Goal: Task Accomplishment & Management: Complete application form

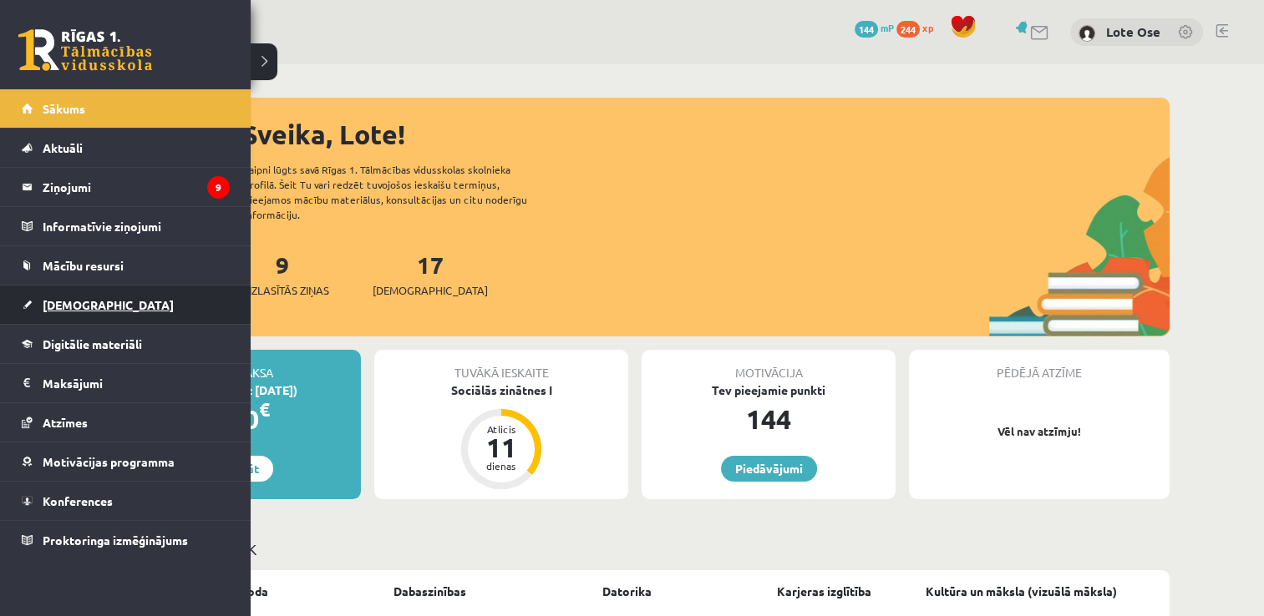
click at [159, 312] on link "[DEMOGRAPHIC_DATA]" at bounding box center [126, 305] width 208 height 38
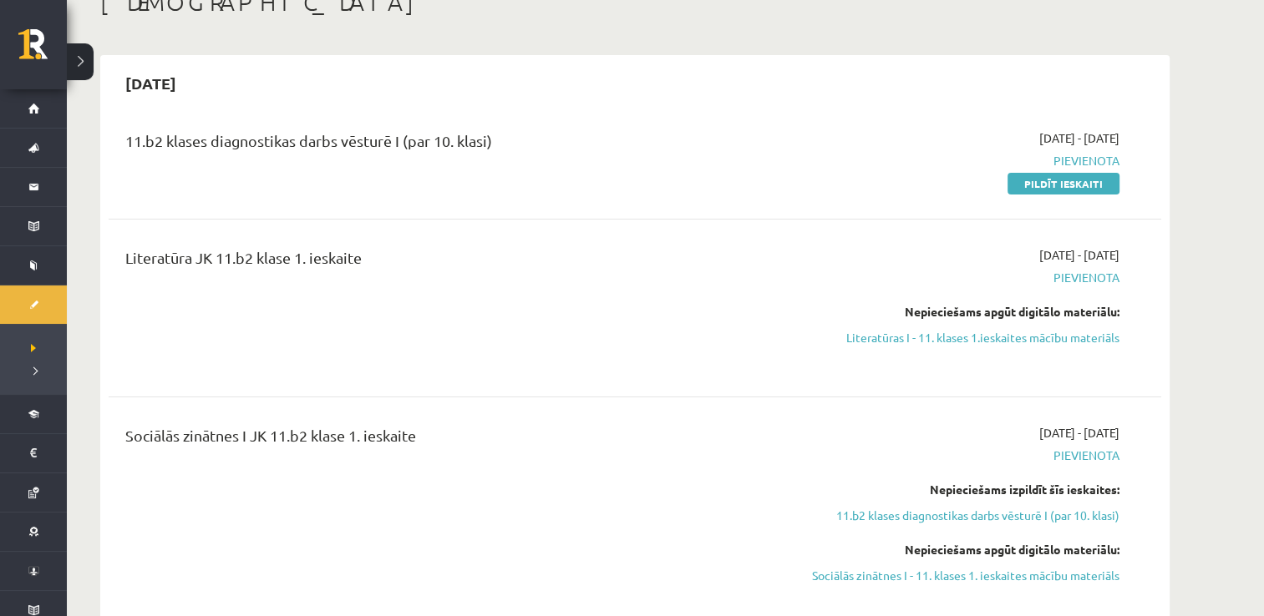
scroll to position [107, 0]
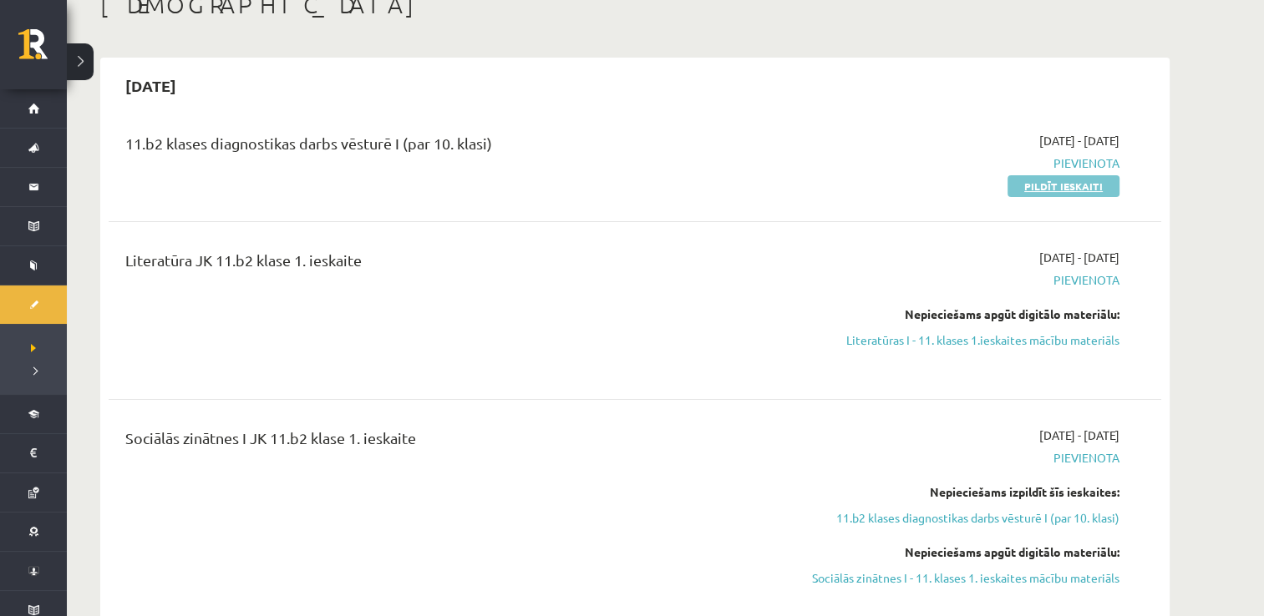
click at [1074, 190] on link "Pildīt ieskaiti" at bounding box center [1063, 186] width 112 height 22
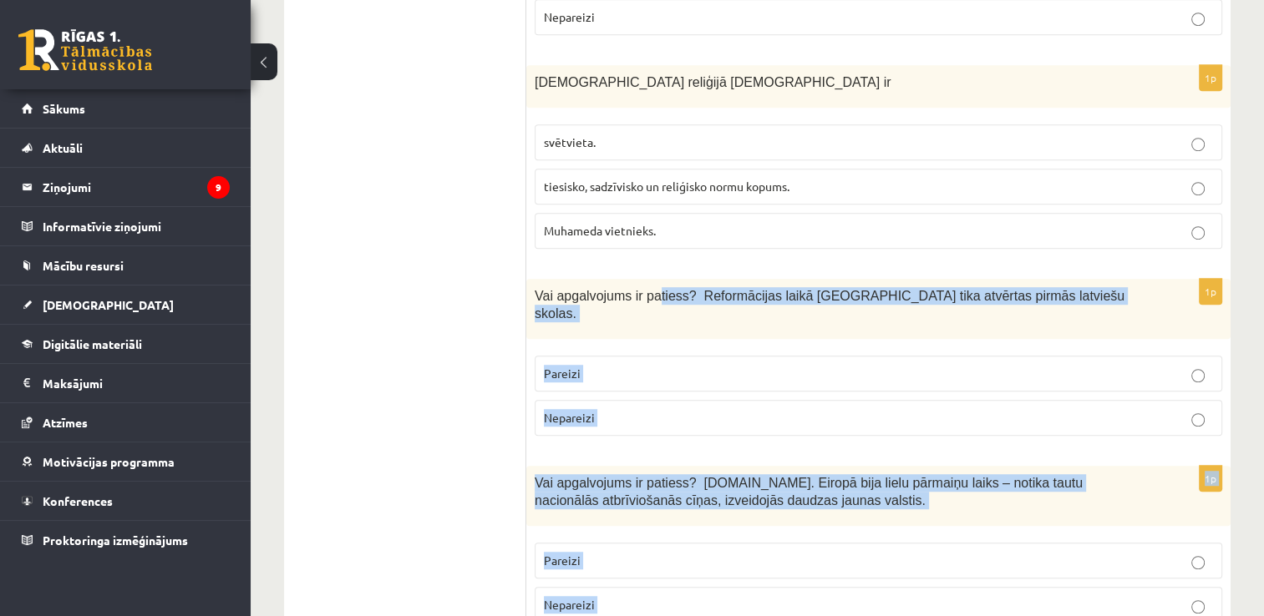
scroll to position [1113, 0]
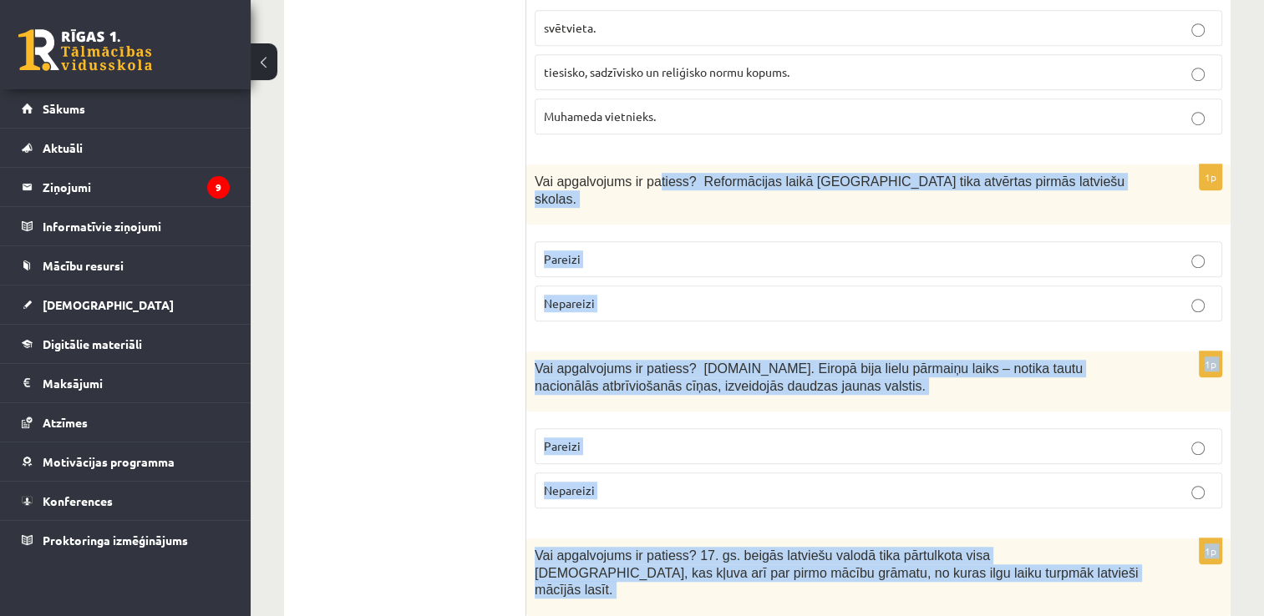
drag, startPoint x: 646, startPoint y: 490, endPoint x: 475, endPoint y: 496, distance: 170.5
drag, startPoint x: 475, startPoint y: 496, endPoint x: 416, endPoint y: 422, distance: 95.1
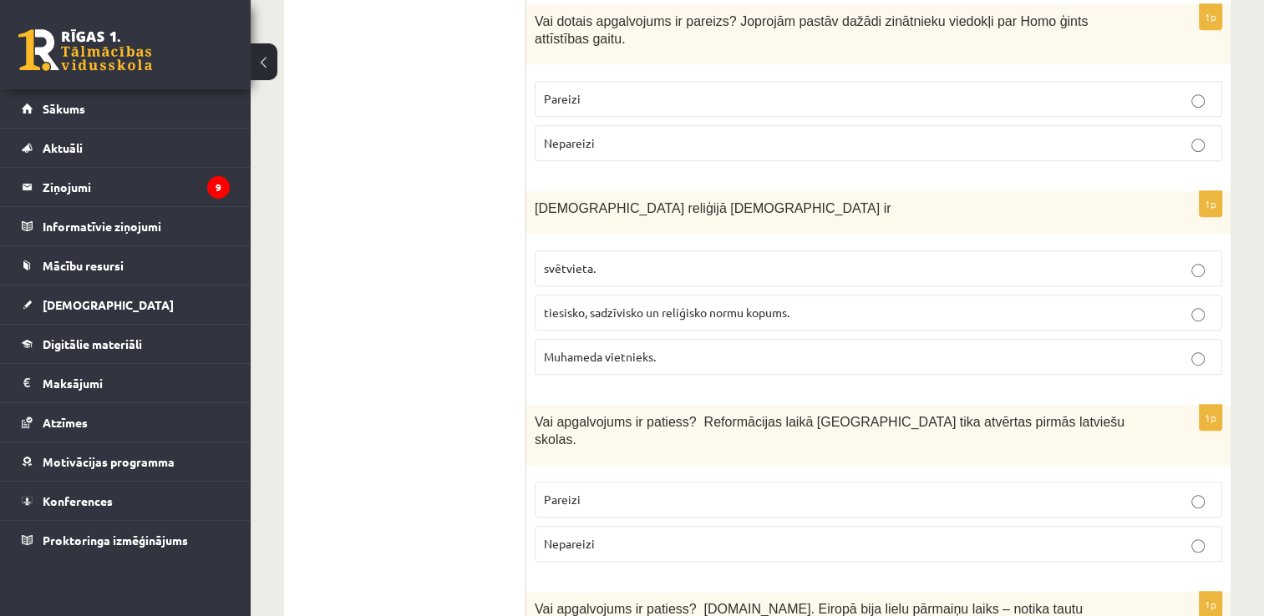
scroll to position [812, 0]
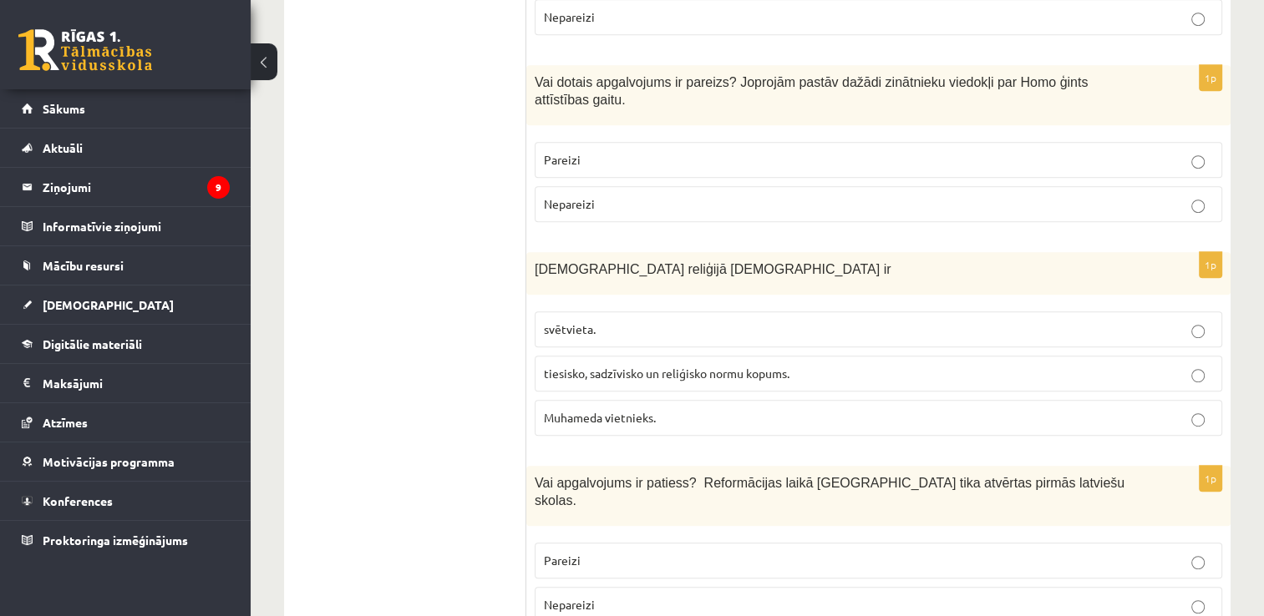
click at [601, 365] on p "tiesisko, sadzīvisko un reliģisko normu kopums." at bounding box center [878, 374] width 669 height 18
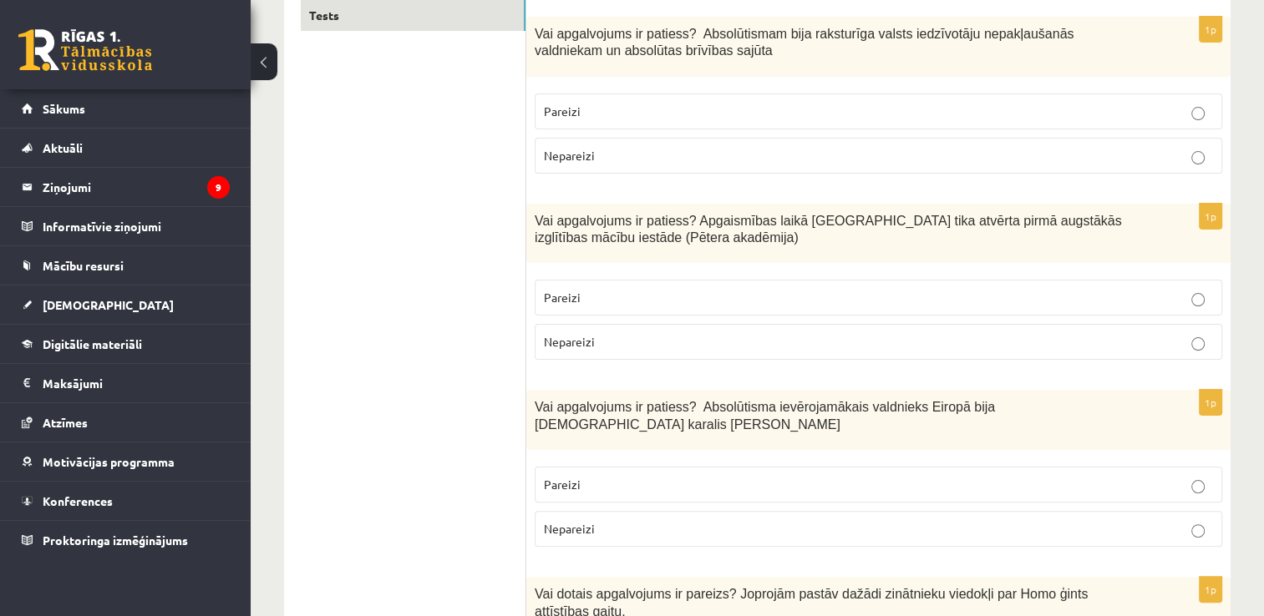
scroll to position [301, 0]
click at [575, 165] on label "Nepareizi" at bounding box center [878, 155] width 687 height 36
click at [578, 290] on span "Pareizi" at bounding box center [562, 296] width 37 height 15
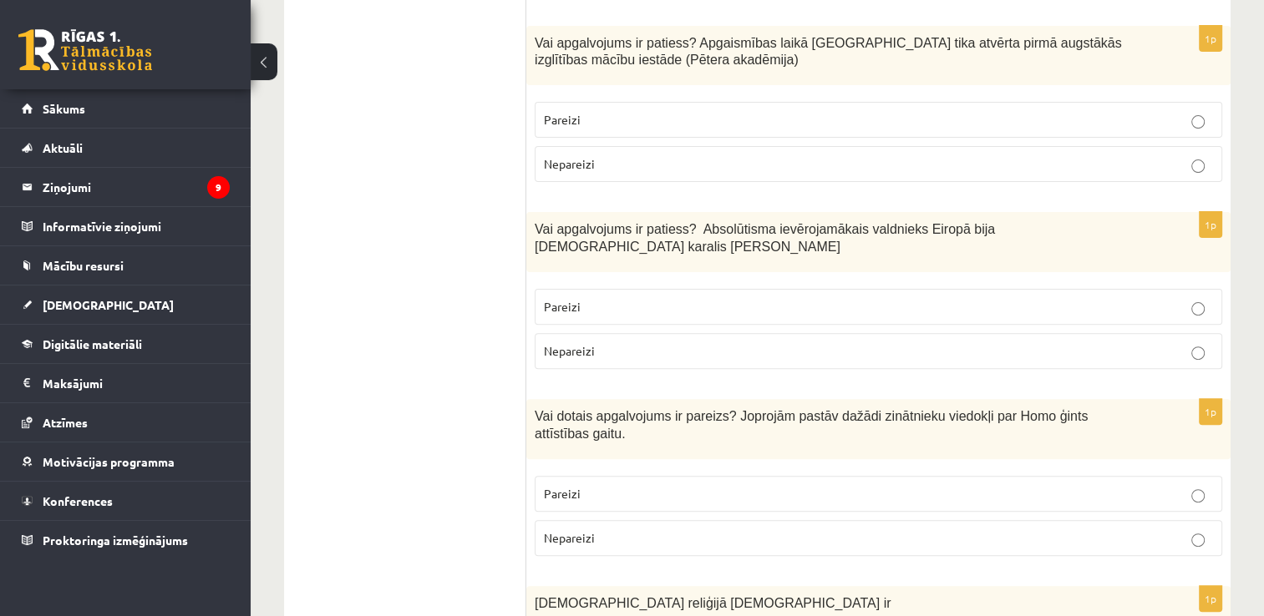
scroll to position [491, 0]
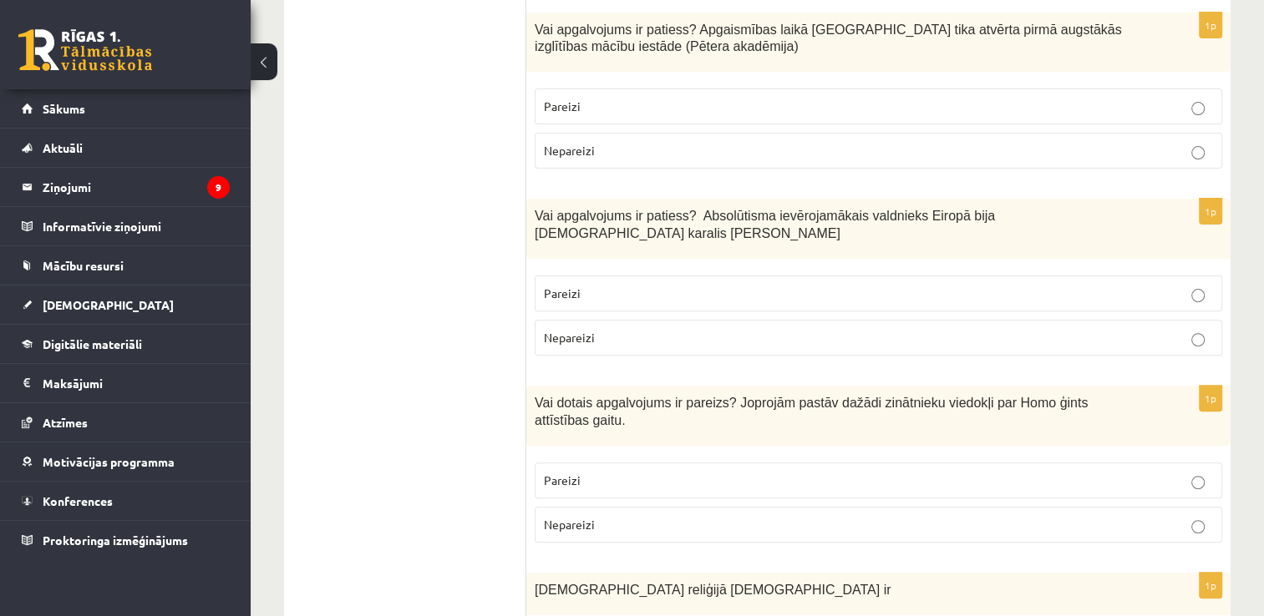
click at [606, 286] on label "Pareizi" at bounding box center [878, 294] width 687 height 36
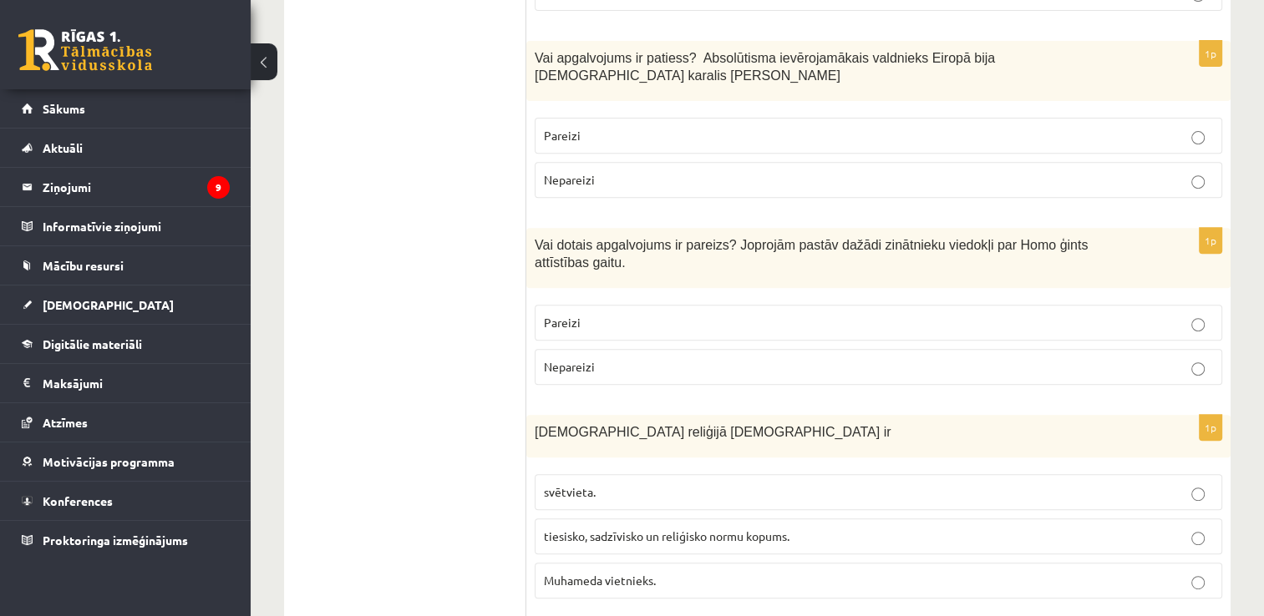
scroll to position [648, 0]
click at [573, 306] on label "Pareizi" at bounding box center [878, 324] width 687 height 36
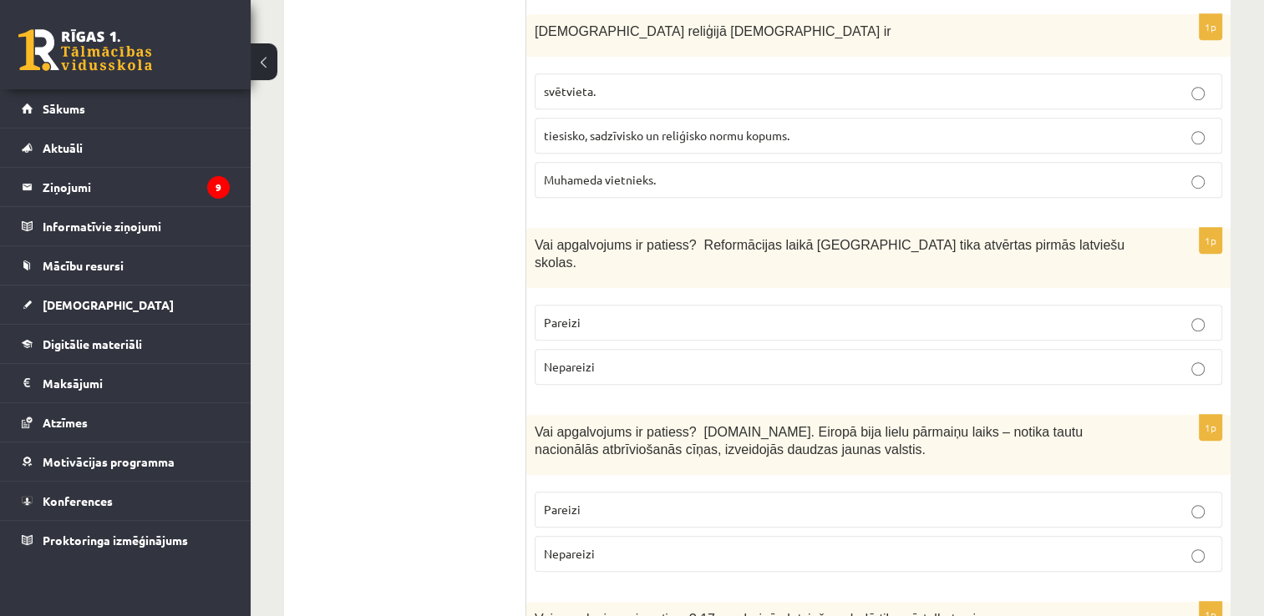
scroll to position [1049, 0]
click at [575, 306] on label "Pareizi" at bounding box center [878, 324] width 687 height 36
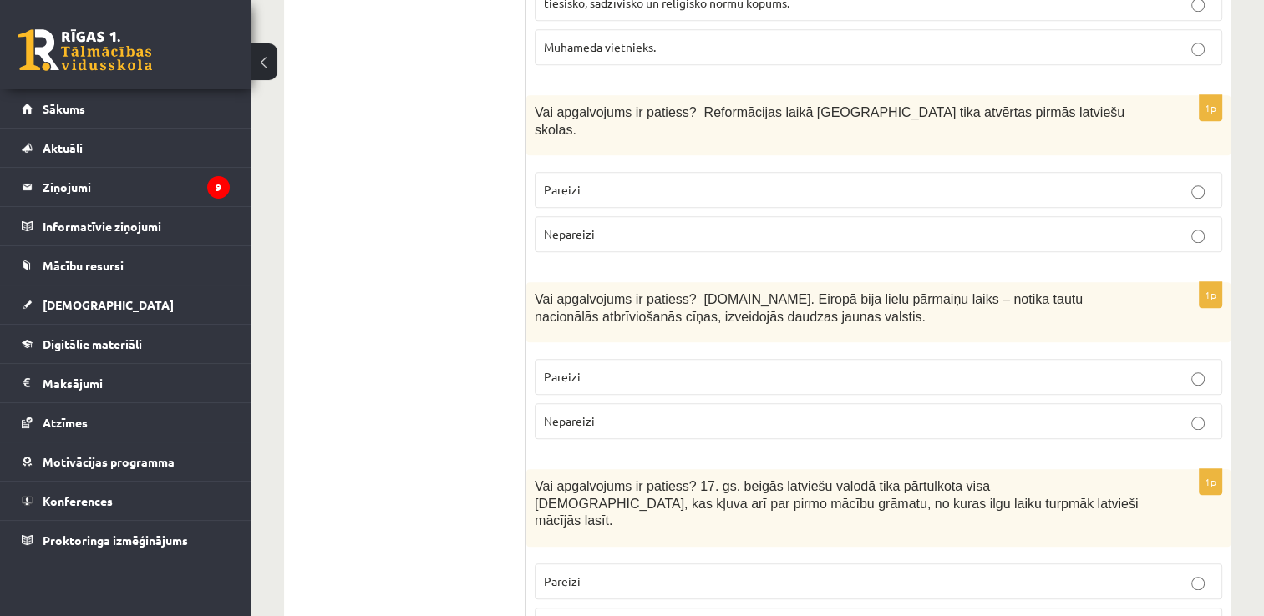
scroll to position [1186, 0]
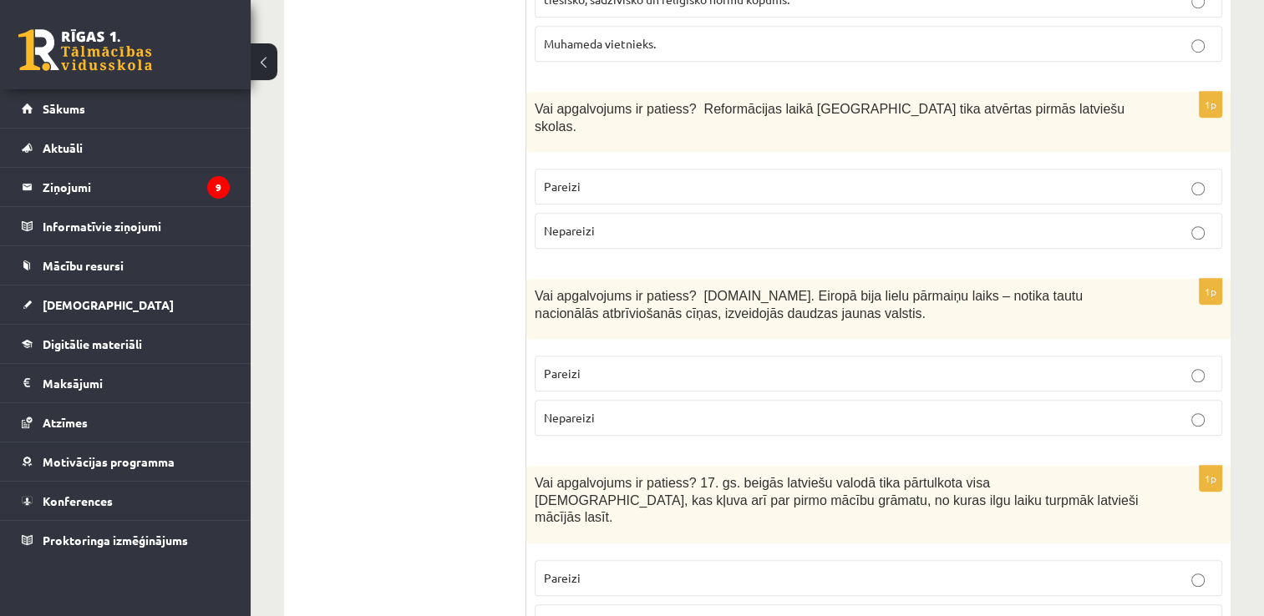
click at [848, 400] on label "Nepareizi" at bounding box center [878, 418] width 687 height 36
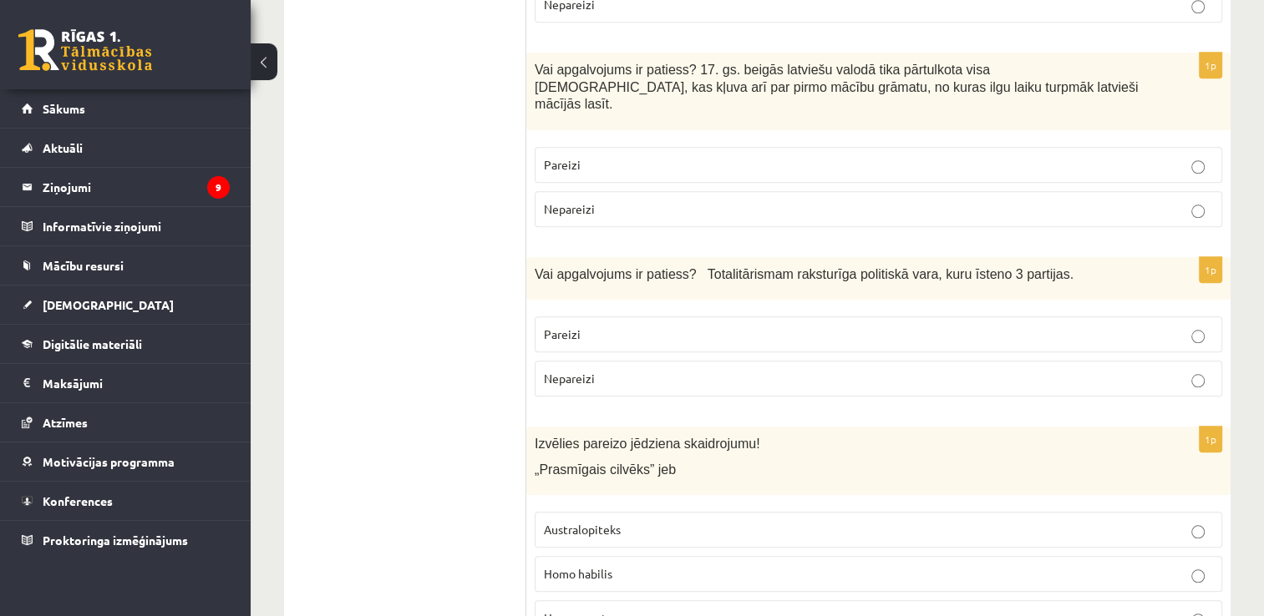
scroll to position [1599, 0]
click at [918, 148] on label "Pareizi" at bounding box center [878, 166] width 687 height 36
click at [1022, 371] on p "Nepareizi" at bounding box center [878, 380] width 669 height 18
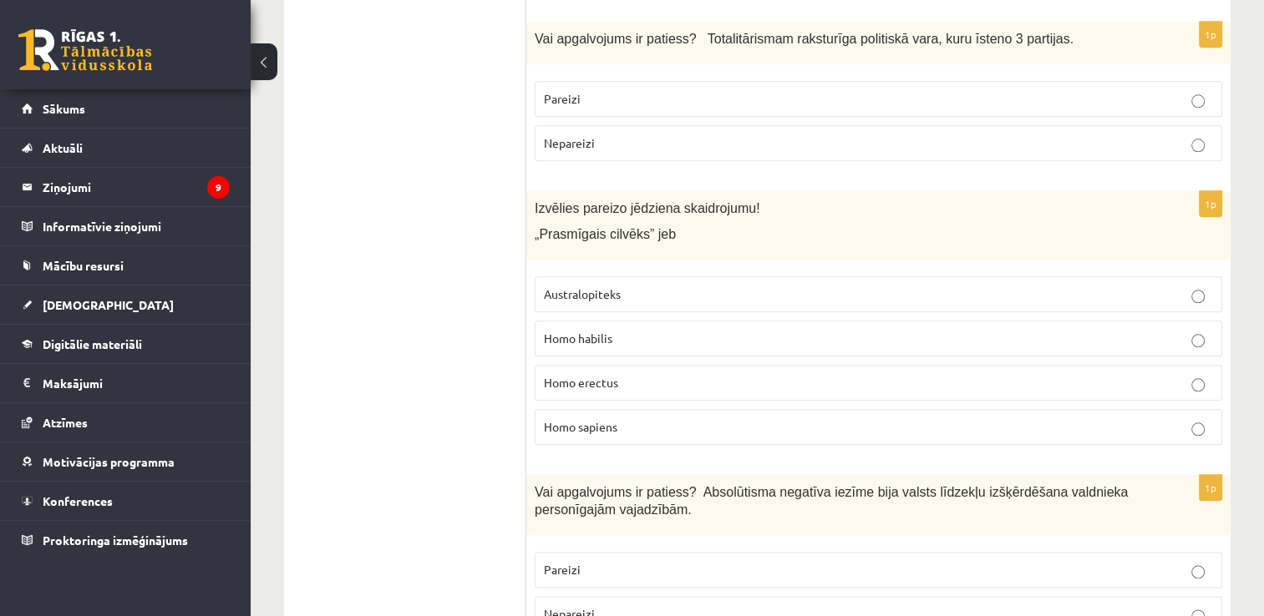
scroll to position [1834, 0]
click at [986, 322] on label "Homo habilis" at bounding box center [878, 340] width 687 height 36
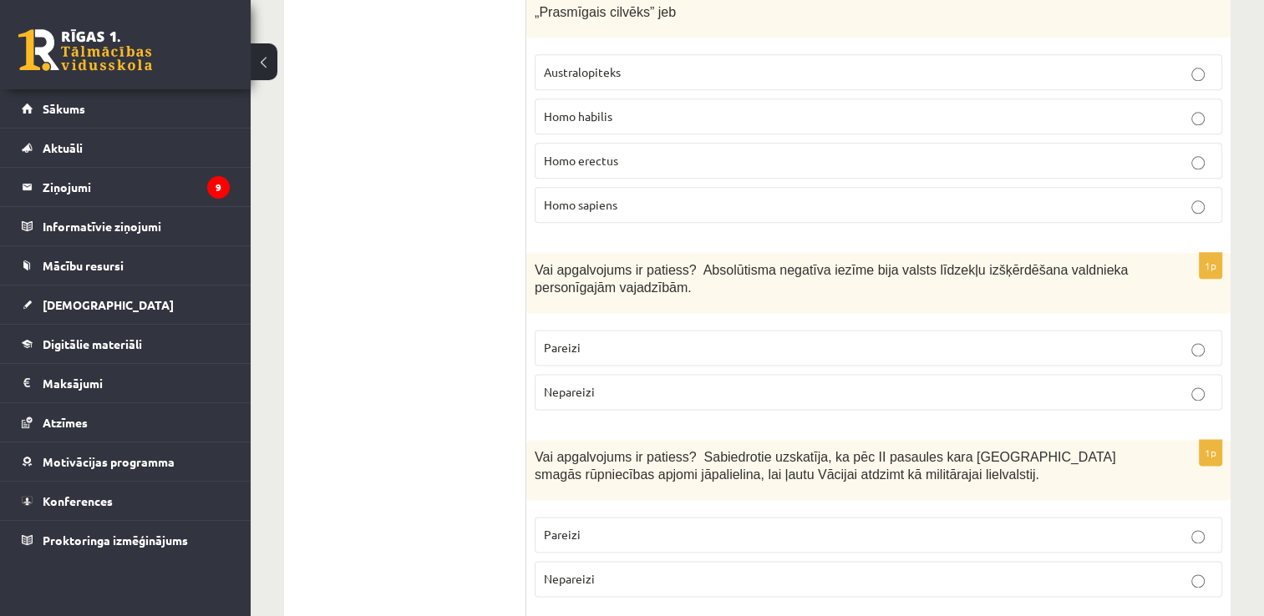
scroll to position [2058, 0]
click at [730, 525] on p "Pareizi" at bounding box center [878, 534] width 669 height 18
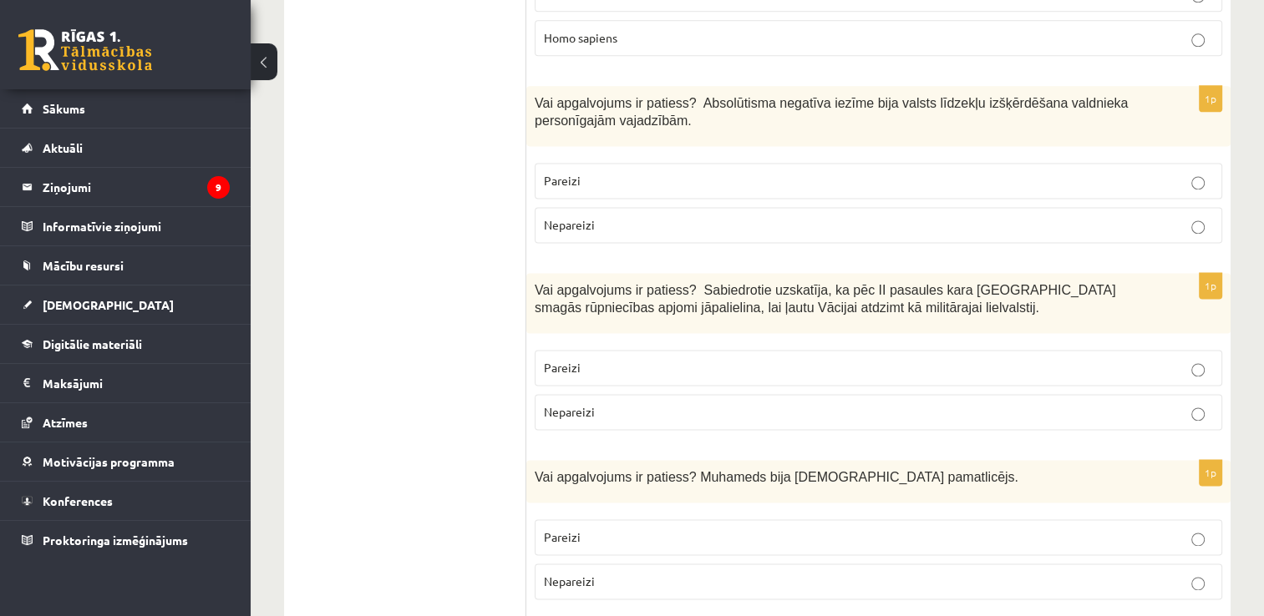
scroll to position [2222, 0]
click at [840, 531] on p "Pareizi" at bounding box center [878, 540] width 669 height 18
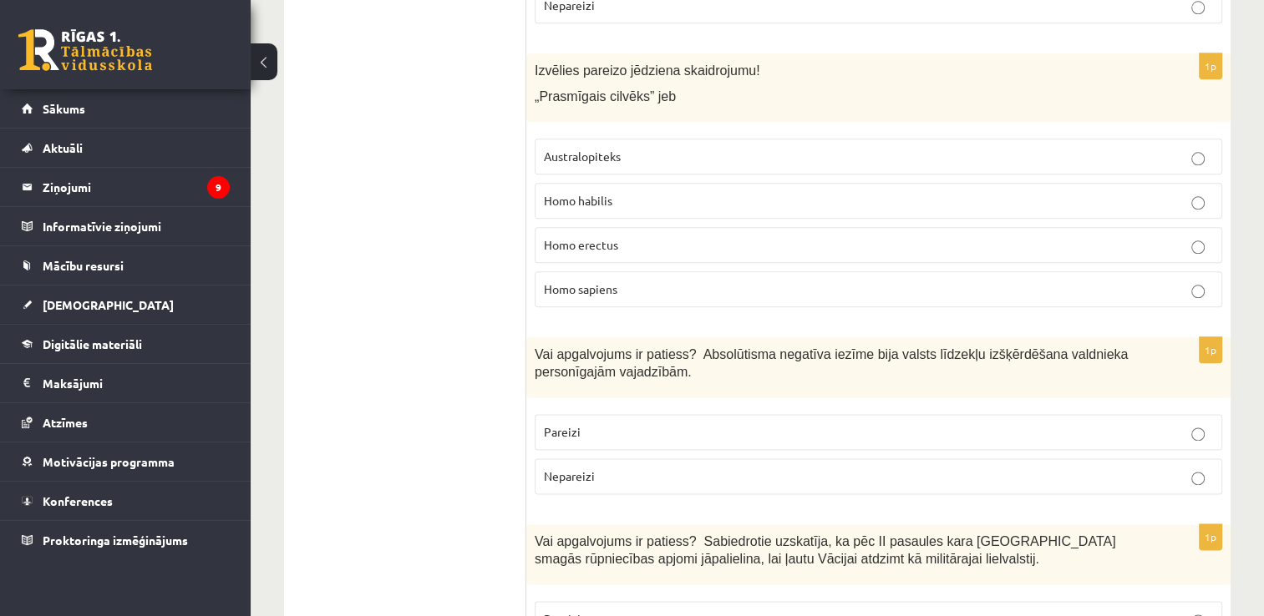
scroll to position [1977, 0]
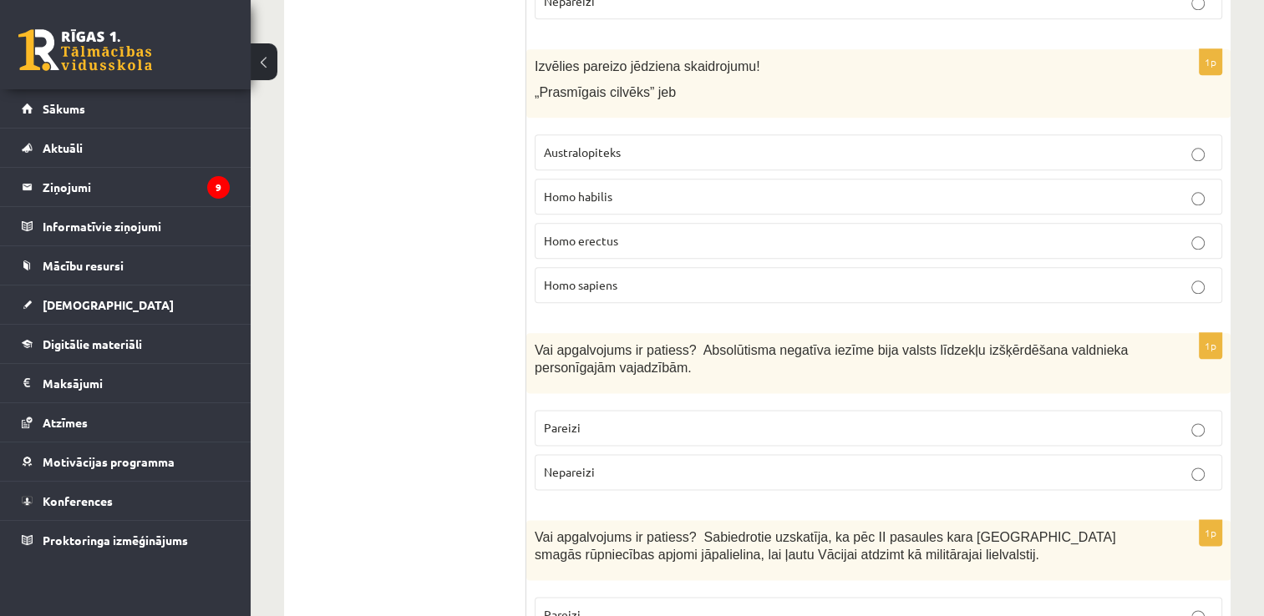
click at [857, 454] on label "Nepareizi" at bounding box center [878, 472] width 687 height 36
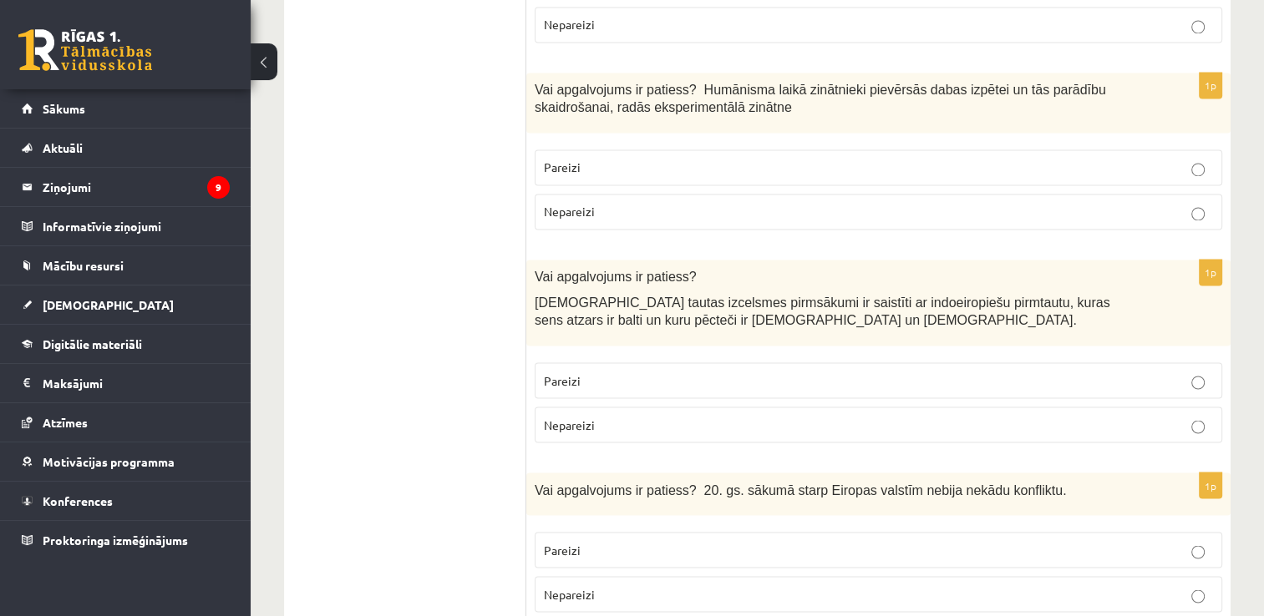
scroll to position [2780, 0]
click at [775, 160] on p "Pareizi" at bounding box center [878, 169] width 669 height 18
click at [825, 373] on p "Pareizi" at bounding box center [878, 382] width 669 height 18
click at [802, 587] on p "Nepareizi" at bounding box center [878, 596] width 669 height 18
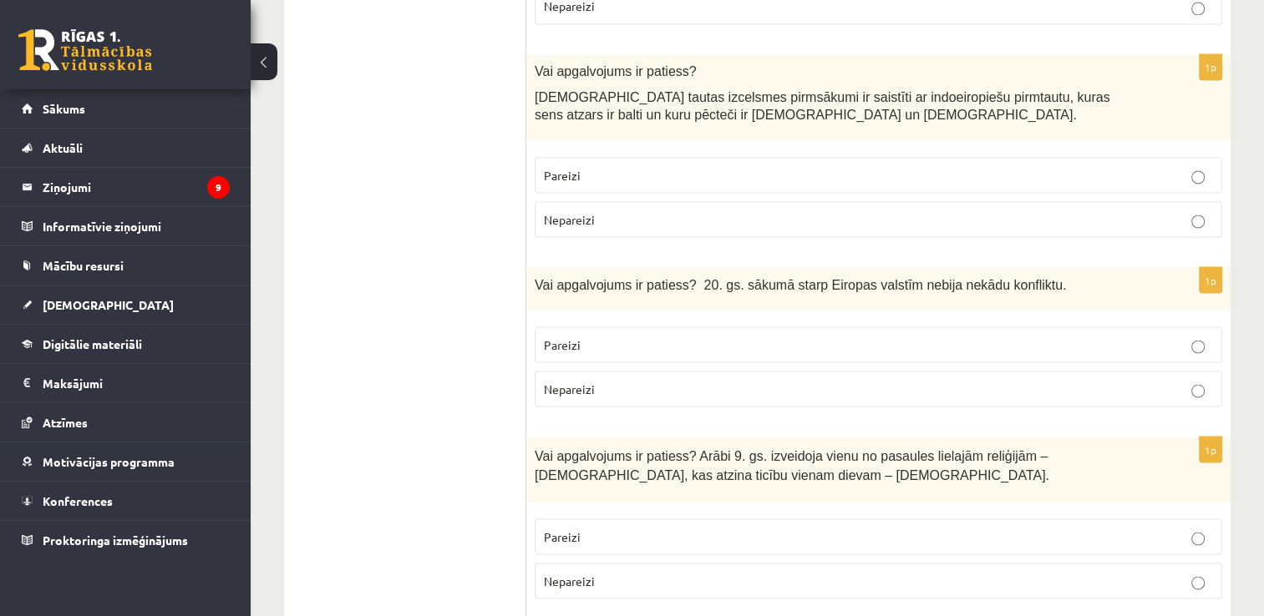
scroll to position [2985, 0]
click at [890, 575] on p "Nepareizi" at bounding box center [878, 584] width 669 height 18
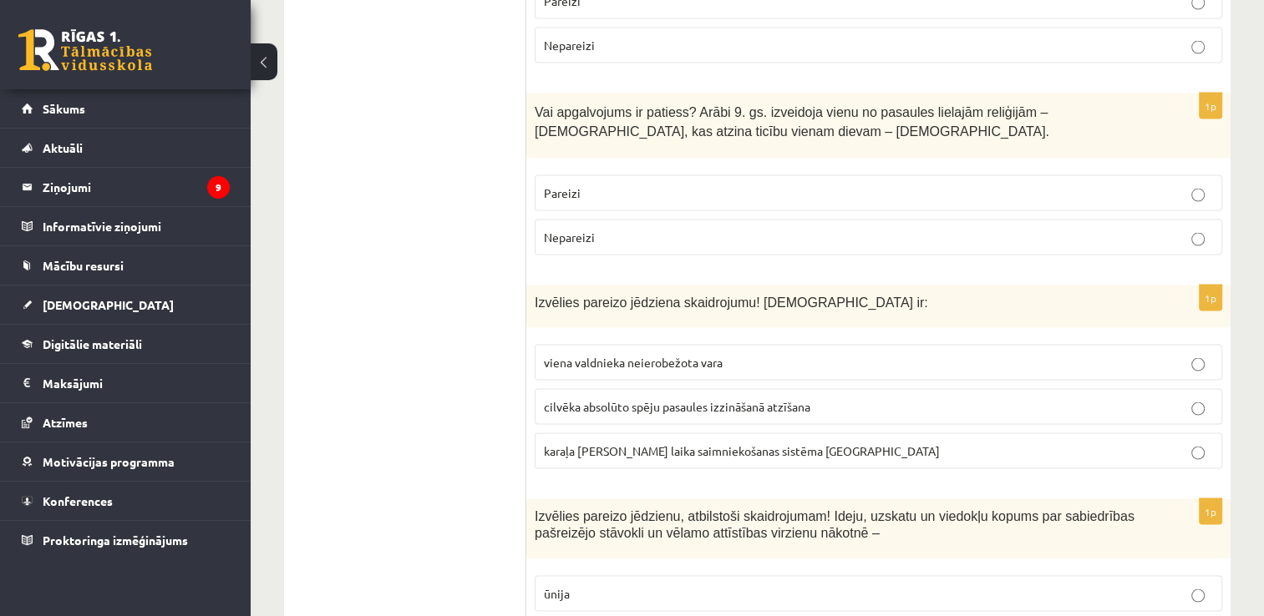
scroll to position [3332, 0]
click at [703, 343] on label "viena valdnieka neierobežota vara" at bounding box center [878, 361] width 687 height 36
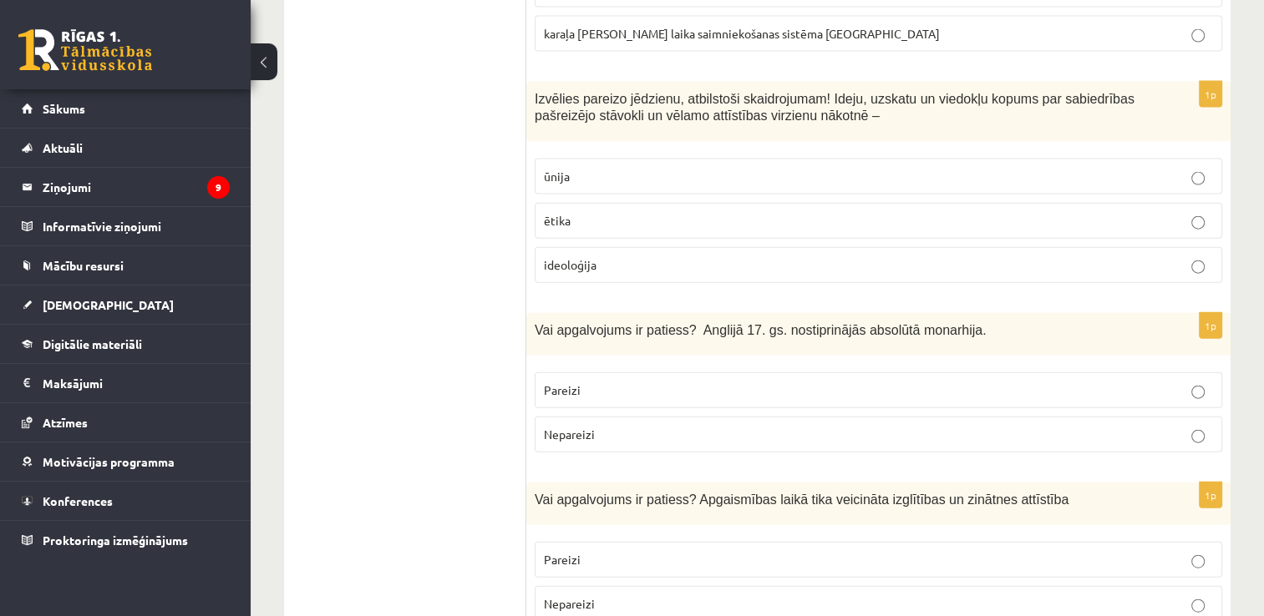
scroll to position [3747, 0]
click at [725, 248] on label "ideoloģija" at bounding box center [878, 266] width 687 height 36
click at [777, 418] on label "Nepareizi" at bounding box center [878, 436] width 687 height 36
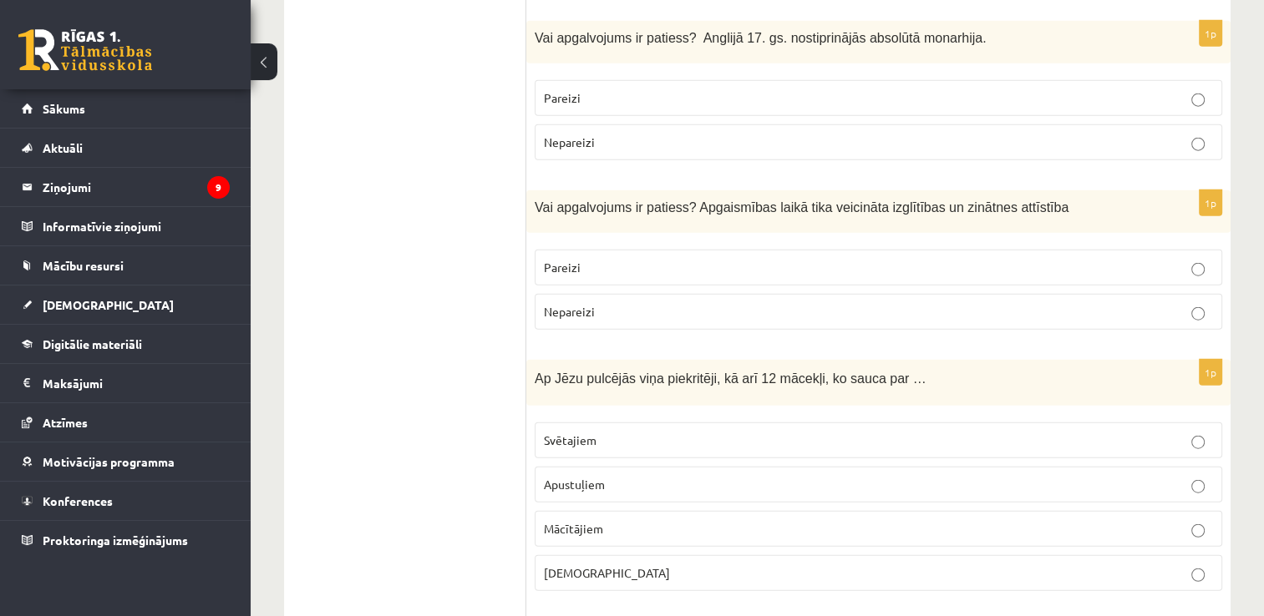
scroll to position [4037, 0]
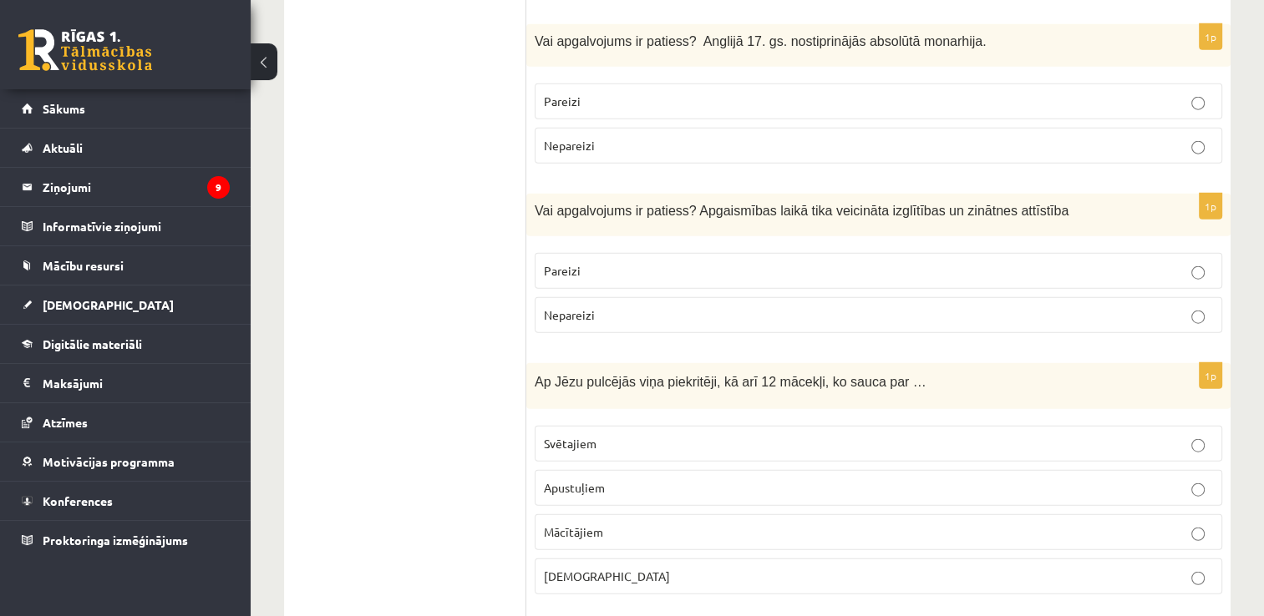
click at [695, 262] on p "Pareizi" at bounding box center [878, 271] width 669 height 18
click at [808, 479] on p "Apustuļiem" at bounding box center [878, 488] width 669 height 18
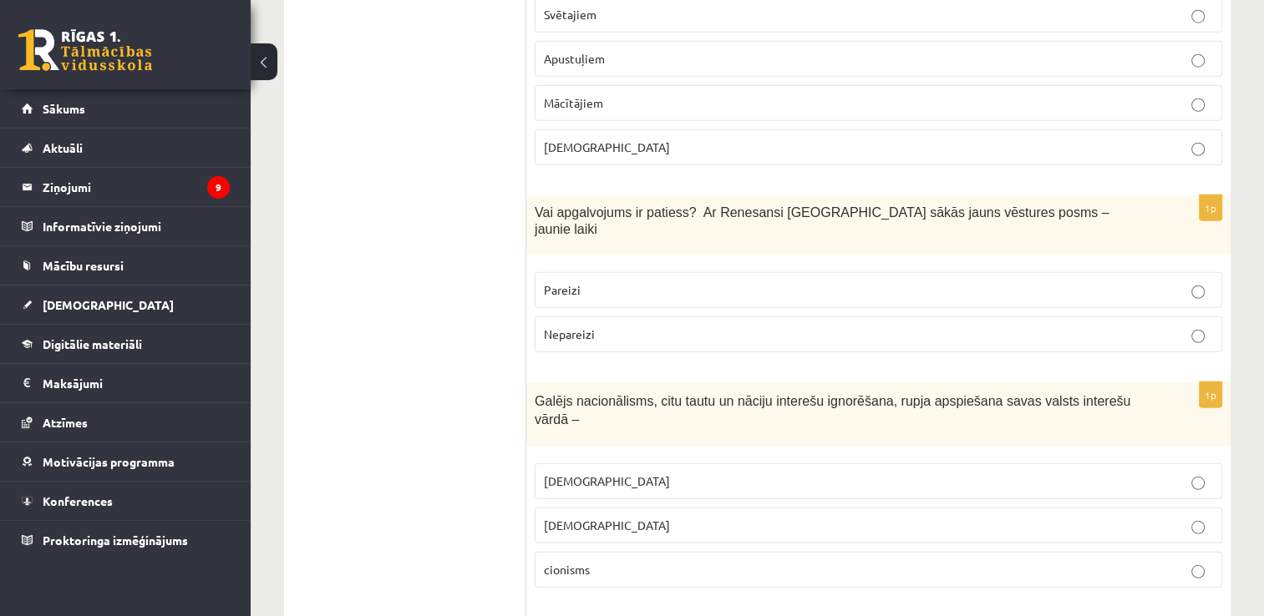
scroll to position [4468, 0]
click at [703, 280] on p "Pareizi" at bounding box center [878, 289] width 669 height 18
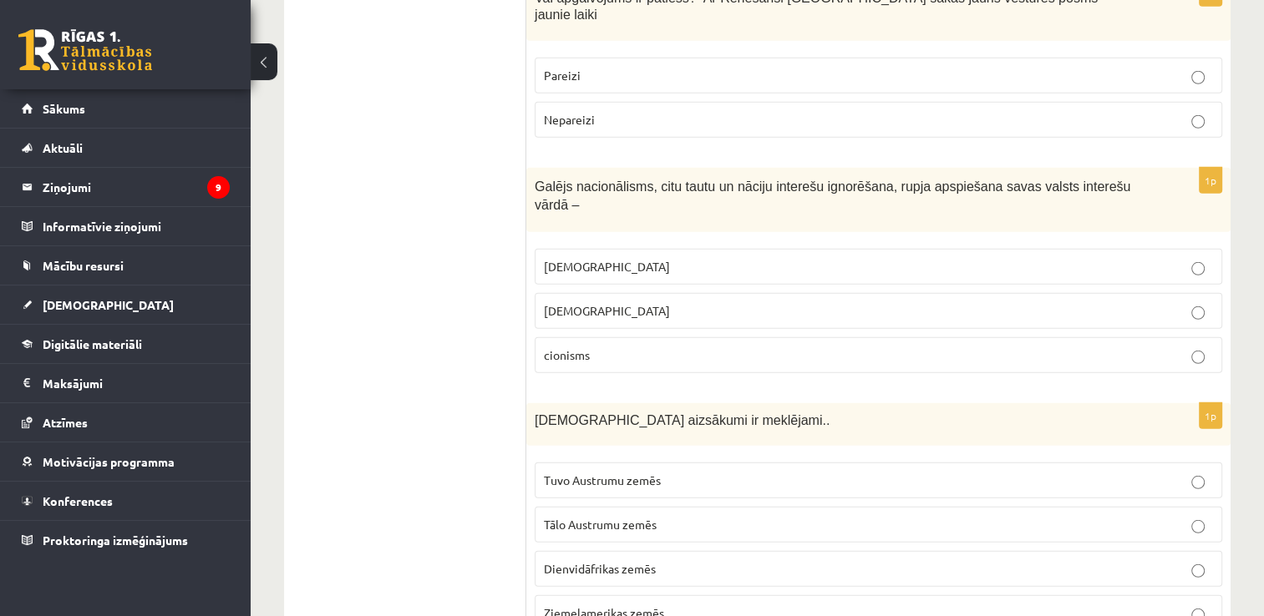
scroll to position [4680, 0]
click at [620, 303] on p "nacionālisms" at bounding box center [878, 312] width 669 height 18
click at [607, 259] on p "šovinisms" at bounding box center [878, 268] width 669 height 18
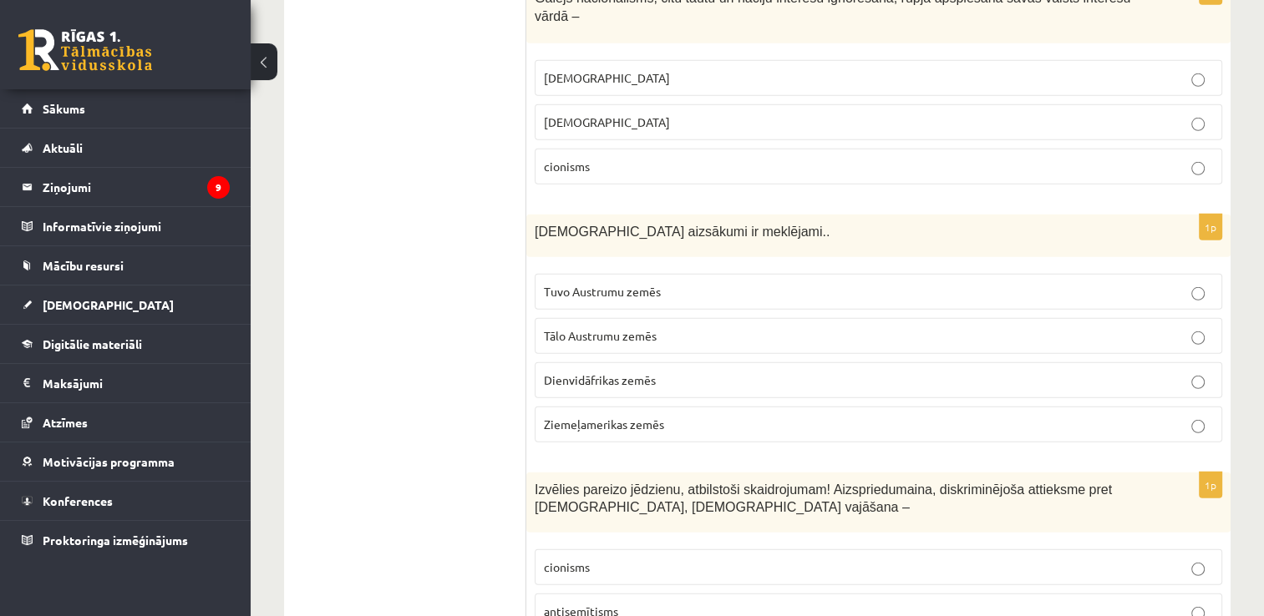
scroll to position [4871, 0]
click at [655, 282] on p "Tuvo Austrumu zemēs" at bounding box center [878, 291] width 669 height 18
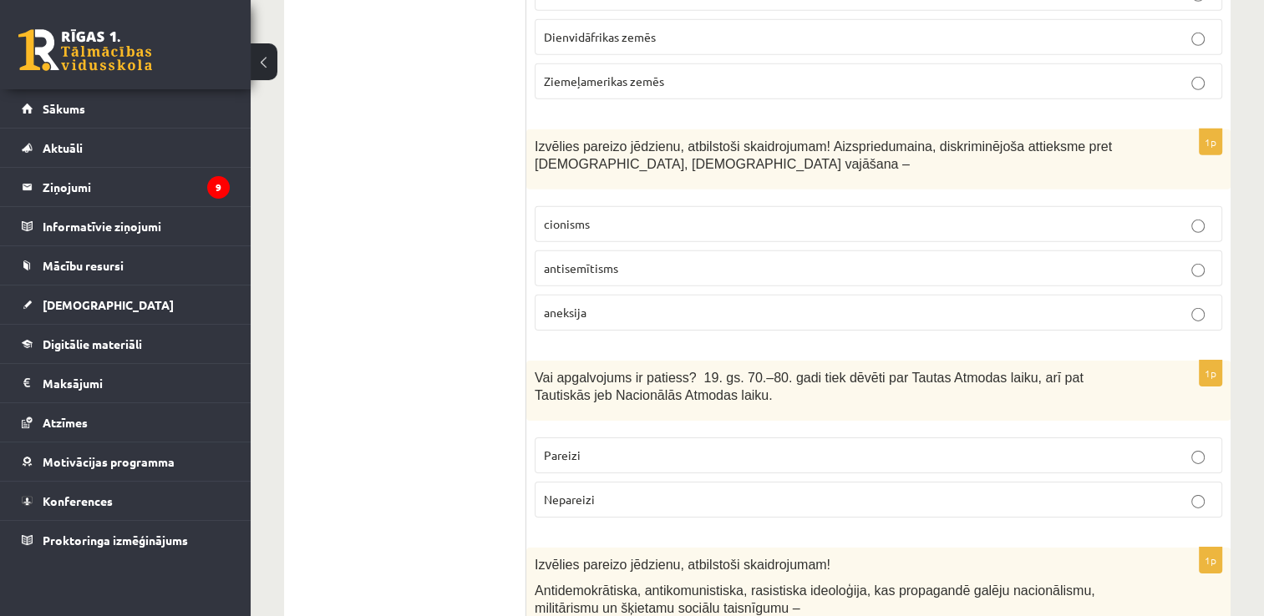
scroll to position [5214, 0]
click at [602, 260] on span "antisemītisms" at bounding box center [581, 267] width 74 height 15
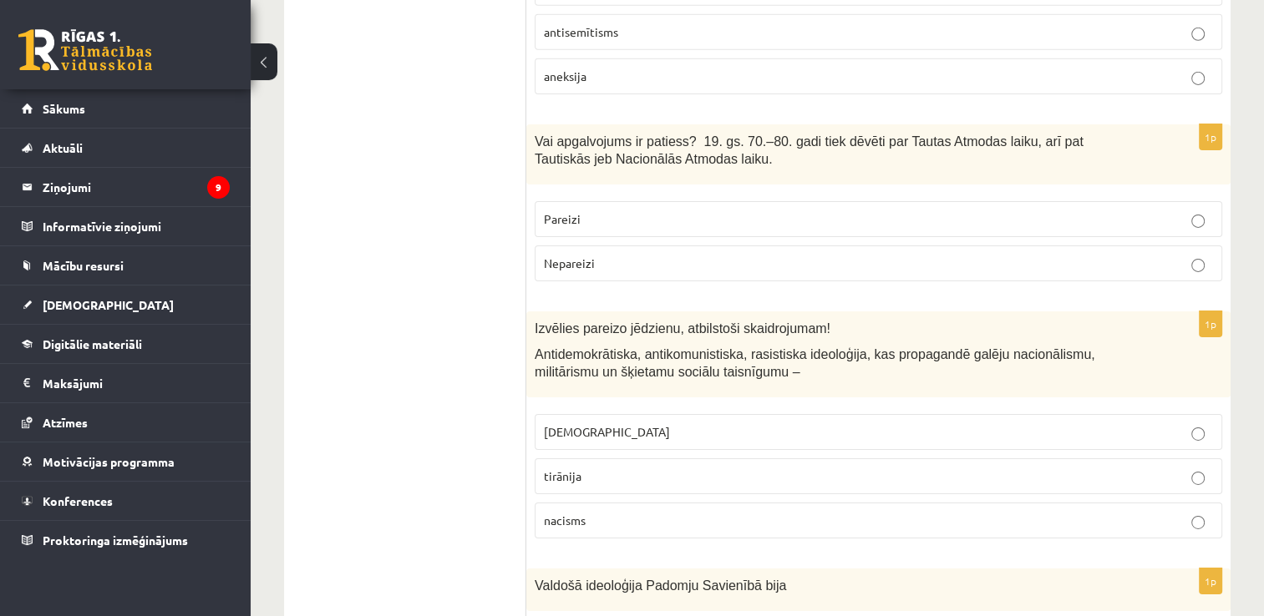
scroll to position [5451, 0]
click at [789, 253] on p "Nepareizi" at bounding box center [878, 262] width 669 height 18
click at [748, 209] on p "Pareizi" at bounding box center [878, 218] width 669 height 18
click at [617, 422] on p "fašisms" at bounding box center [878, 431] width 669 height 18
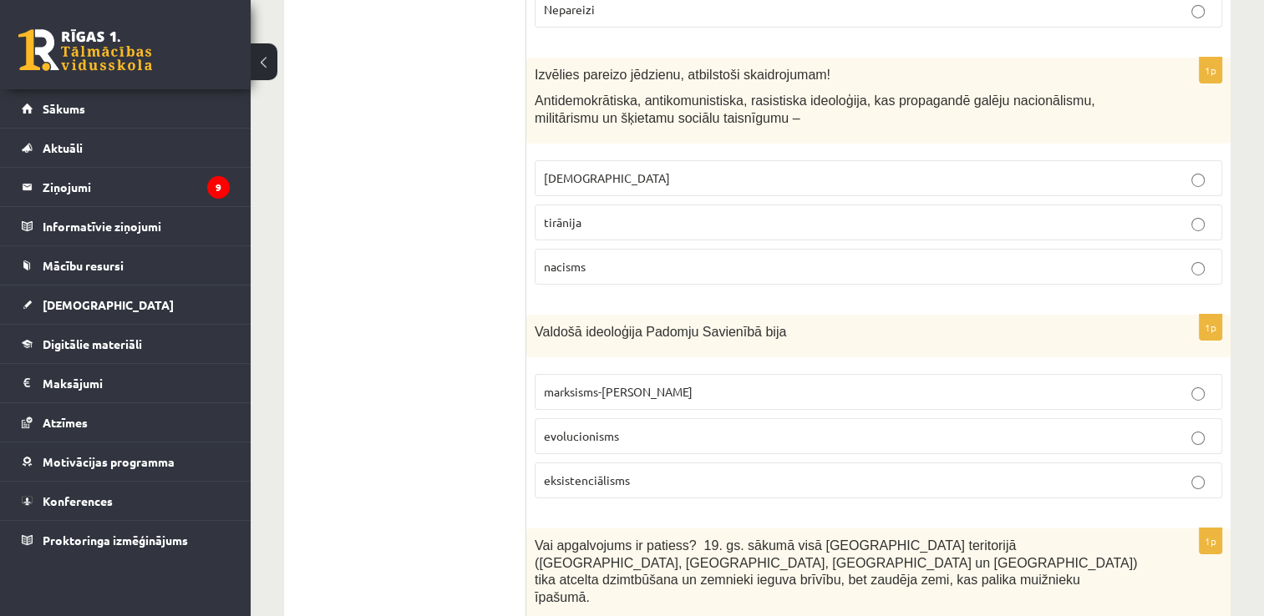
click at [590, 384] on span "marksisms-ļeņinisms" at bounding box center [618, 391] width 149 height 15
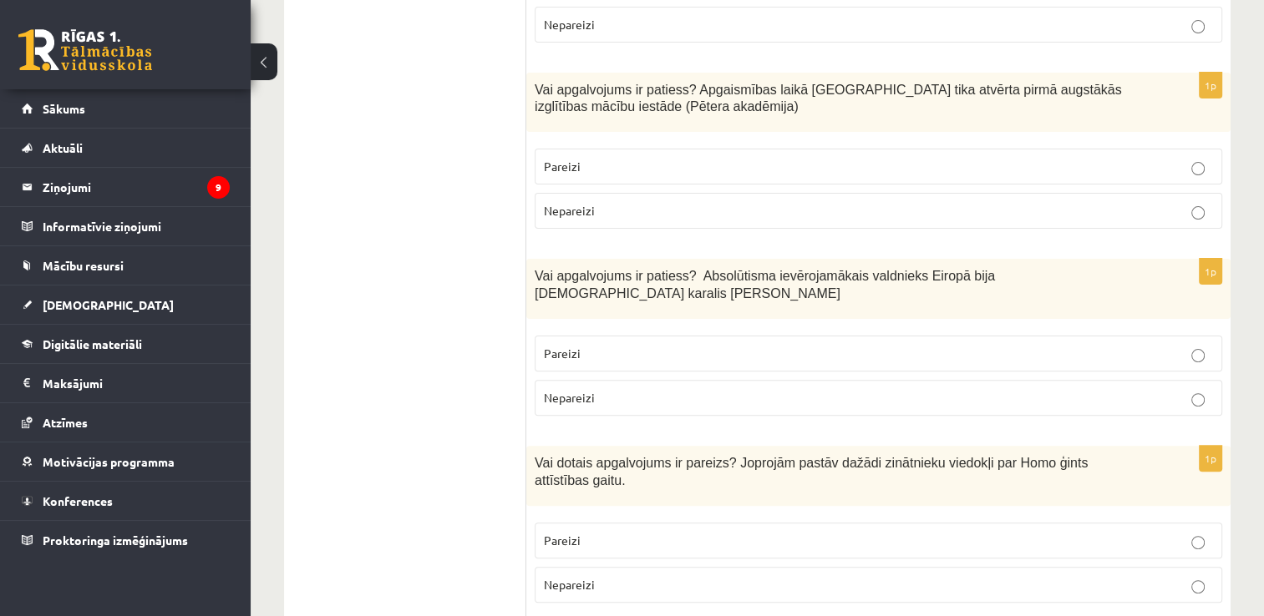
scroll to position [0, 0]
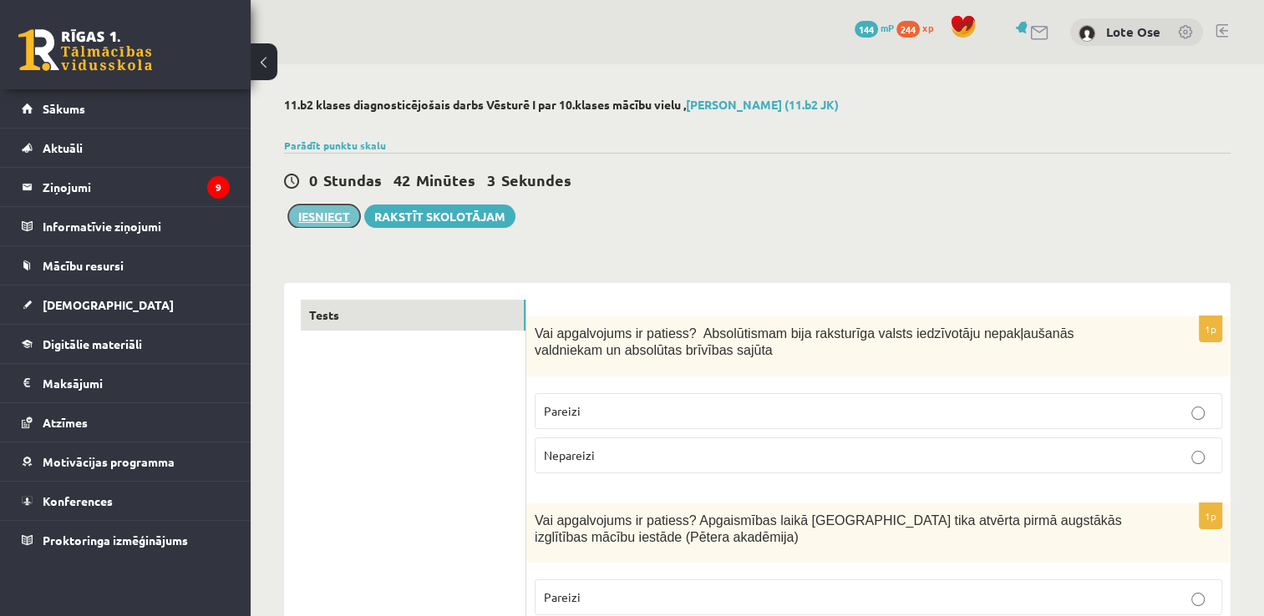
click at [333, 216] on button "Iesniegt" at bounding box center [324, 216] width 72 height 23
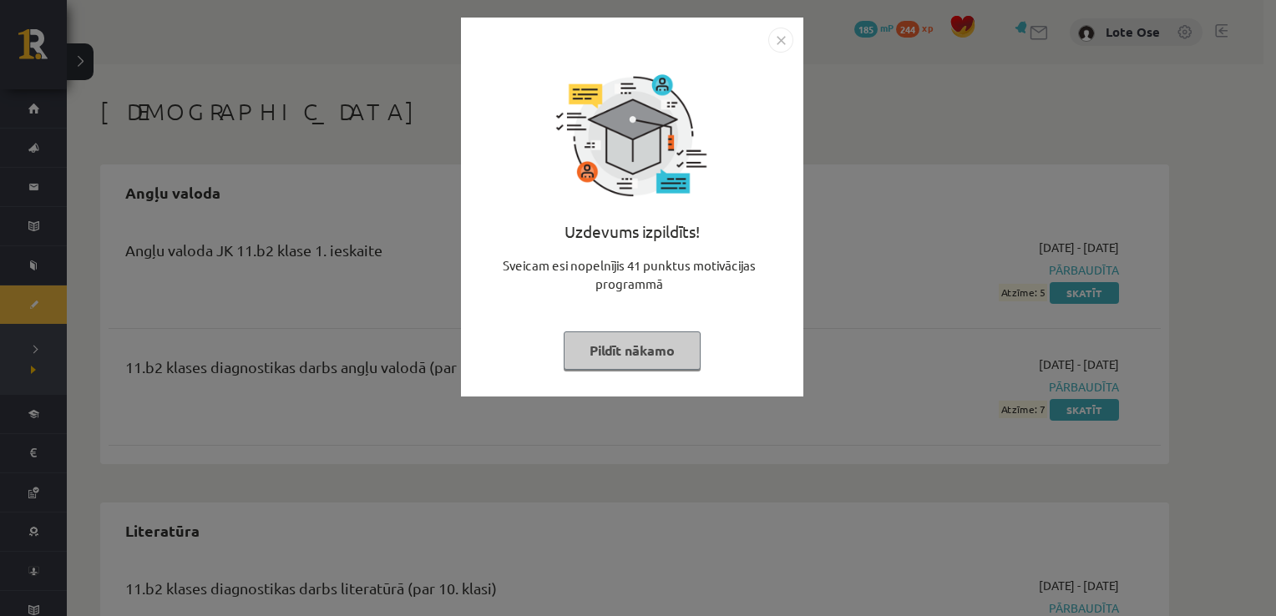
click at [624, 343] on button "Pildīt nākamo" at bounding box center [632, 351] width 137 height 38
